Goal: Information Seeking & Learning: Learn about a topic

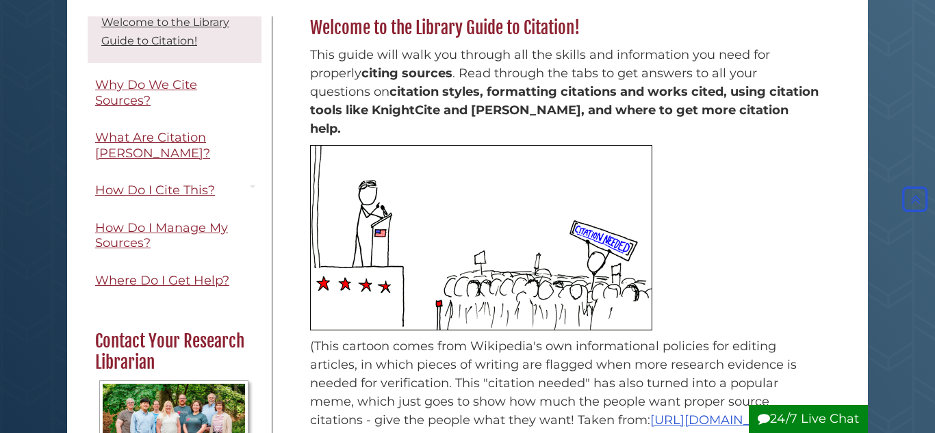
scroll to position [176, 0]
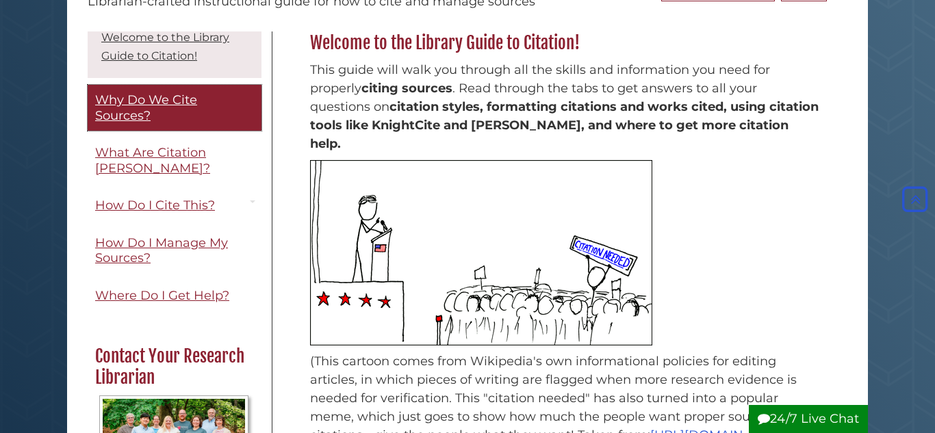
click at [167, 101] on span "Why Do We Cite Sources?" at bounding box center [146, 107] width 102 height 31
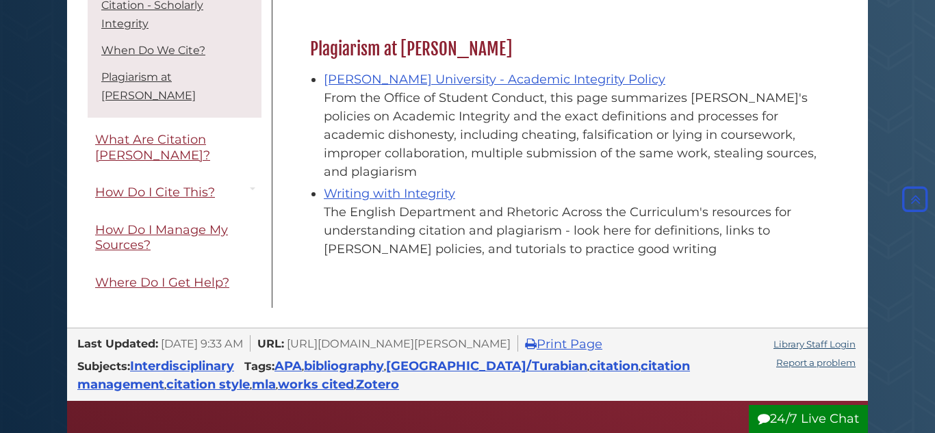
scroll to position [1626, 0]
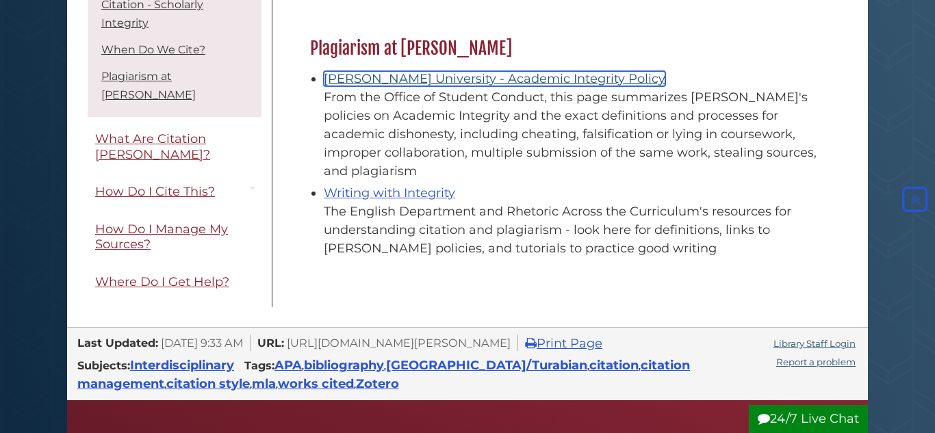
click at [478, 71] on link "Calvin University - Academic Integrity Policy" at bounding box center [494, 78] width 341 height 15
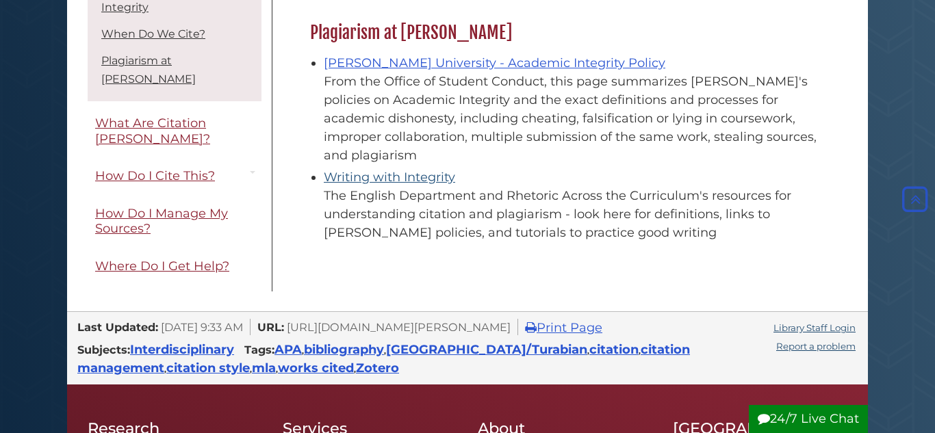
scroll to position [1640, 0]
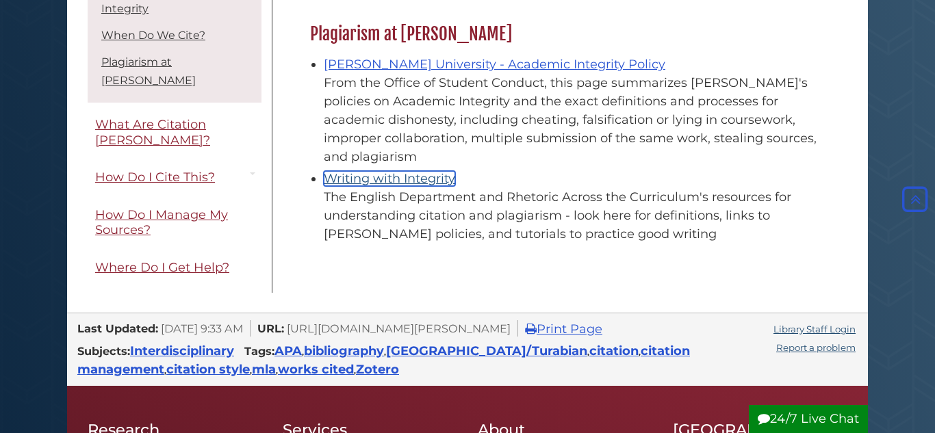
click at [371, 171] on link "Writing with Integrity" at bounding box center [389, 178] width 131 height 15
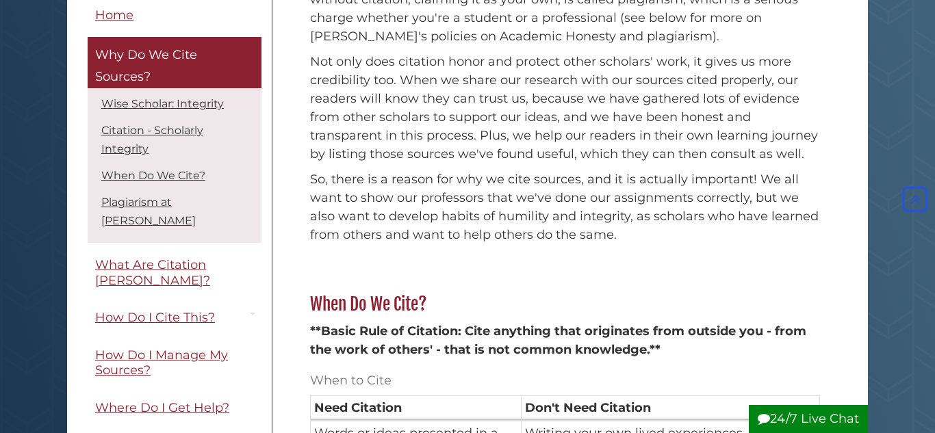
scroll to position [597, 0]
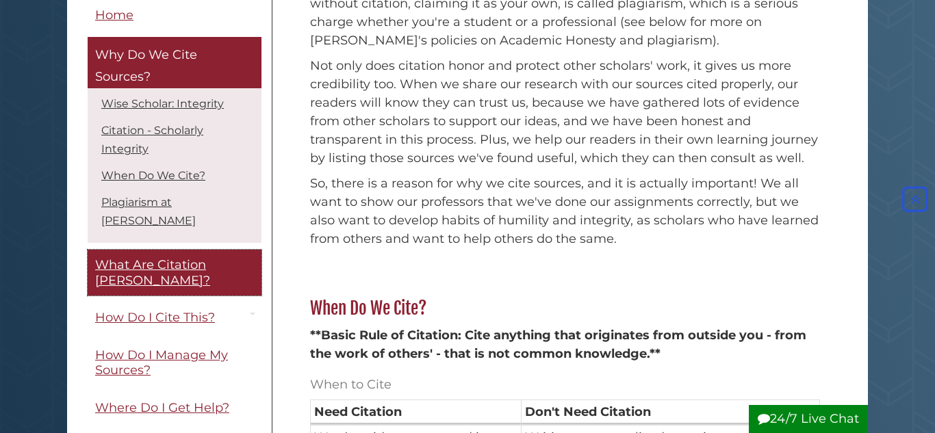
click at [210, 258] on span "What Are Citation [PERSON_NAME]?" at bounding box center [152, 273] width 115 height 31
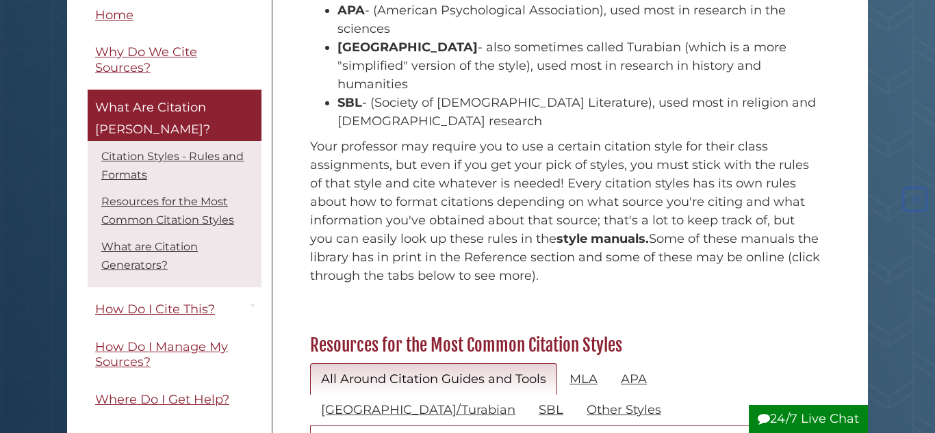
scroll to position [349, 0]
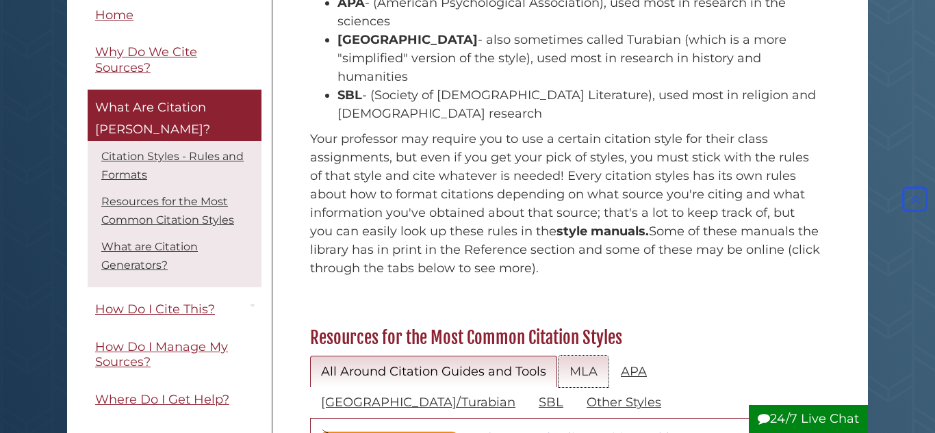
click at [575, 356] on link "MLA" at bounding box center [583, 372] width 50 height 32
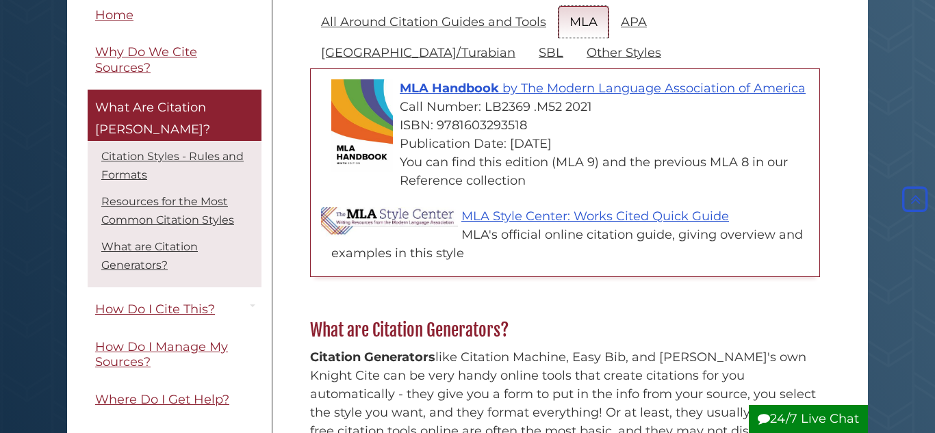
scroll to position [701, 0]
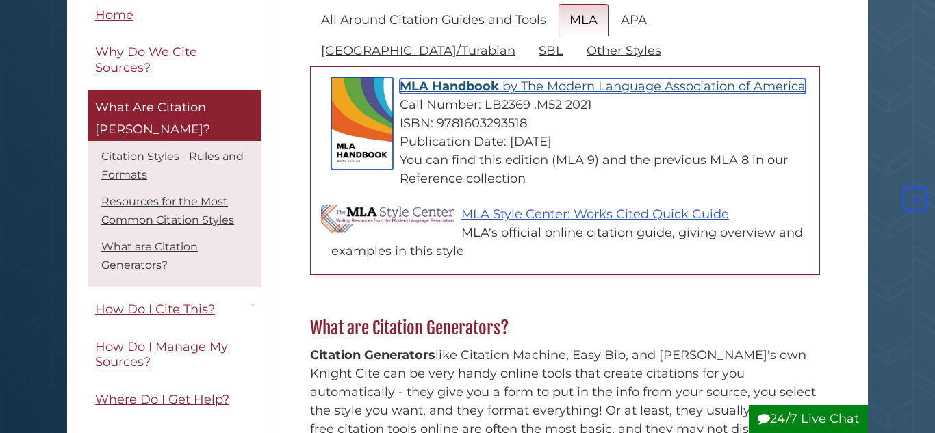
click at [628, 79] on span "The Modern Language Association of America" at bounding box center [663, 86] width 285 height 15
